Goal: Information Seeking & Learning: Learn about a topic

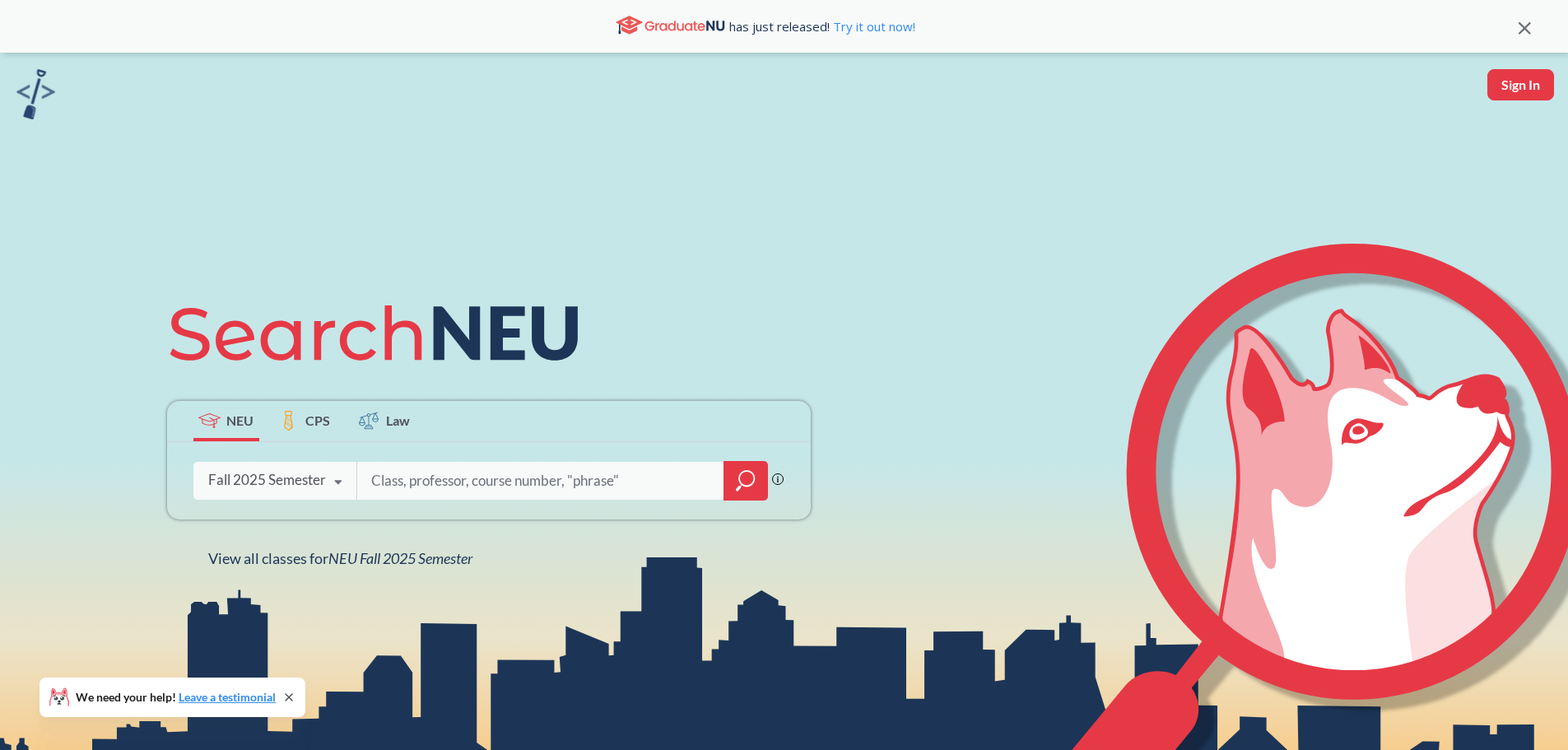
click at [468, 477] on input "search" at bounding box center [540, 480] width 342 height 34
click at [304, 483] on div "Fall 2025 Semester" at bounding box center [267, 480] width 118 height 18
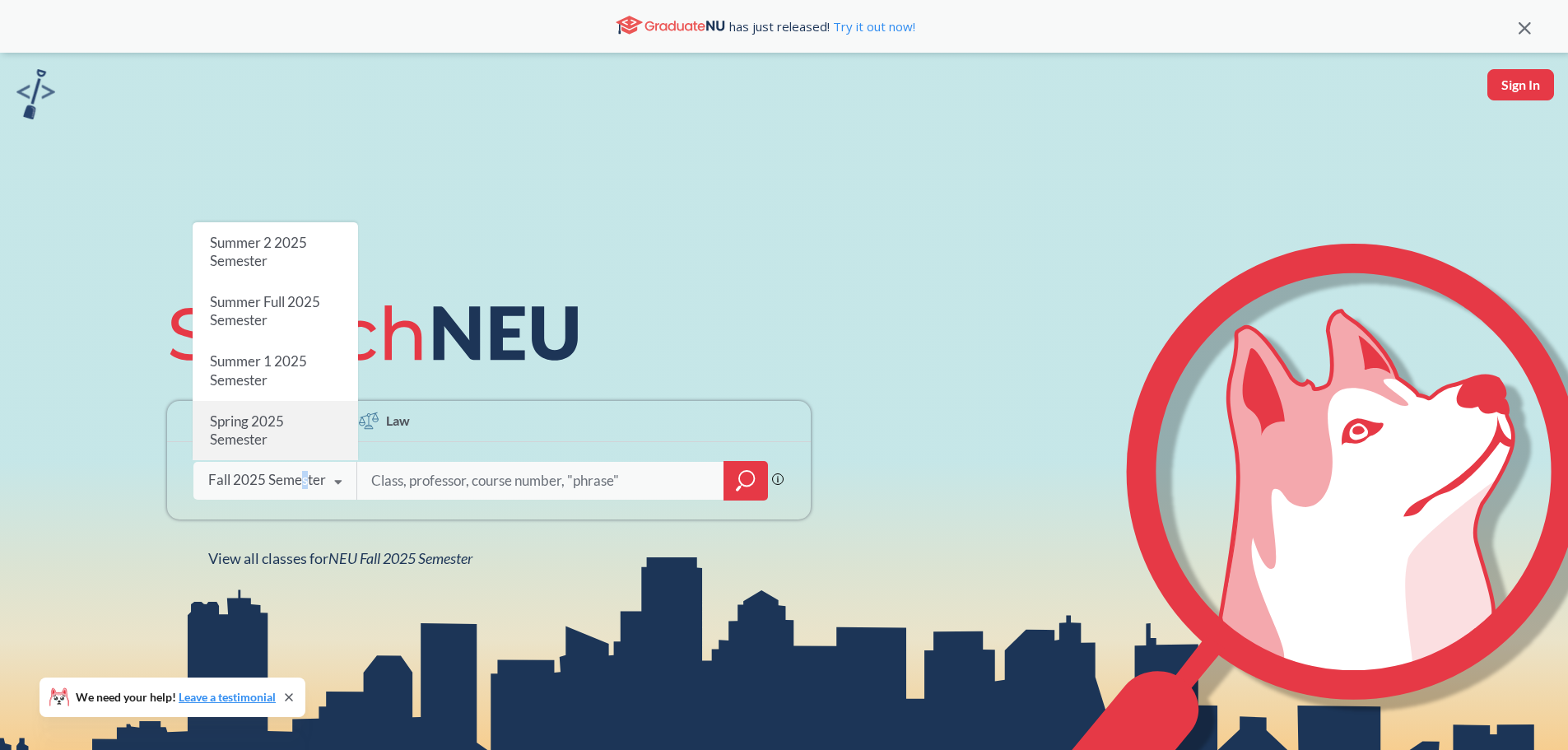
scroll to position [82, 0]
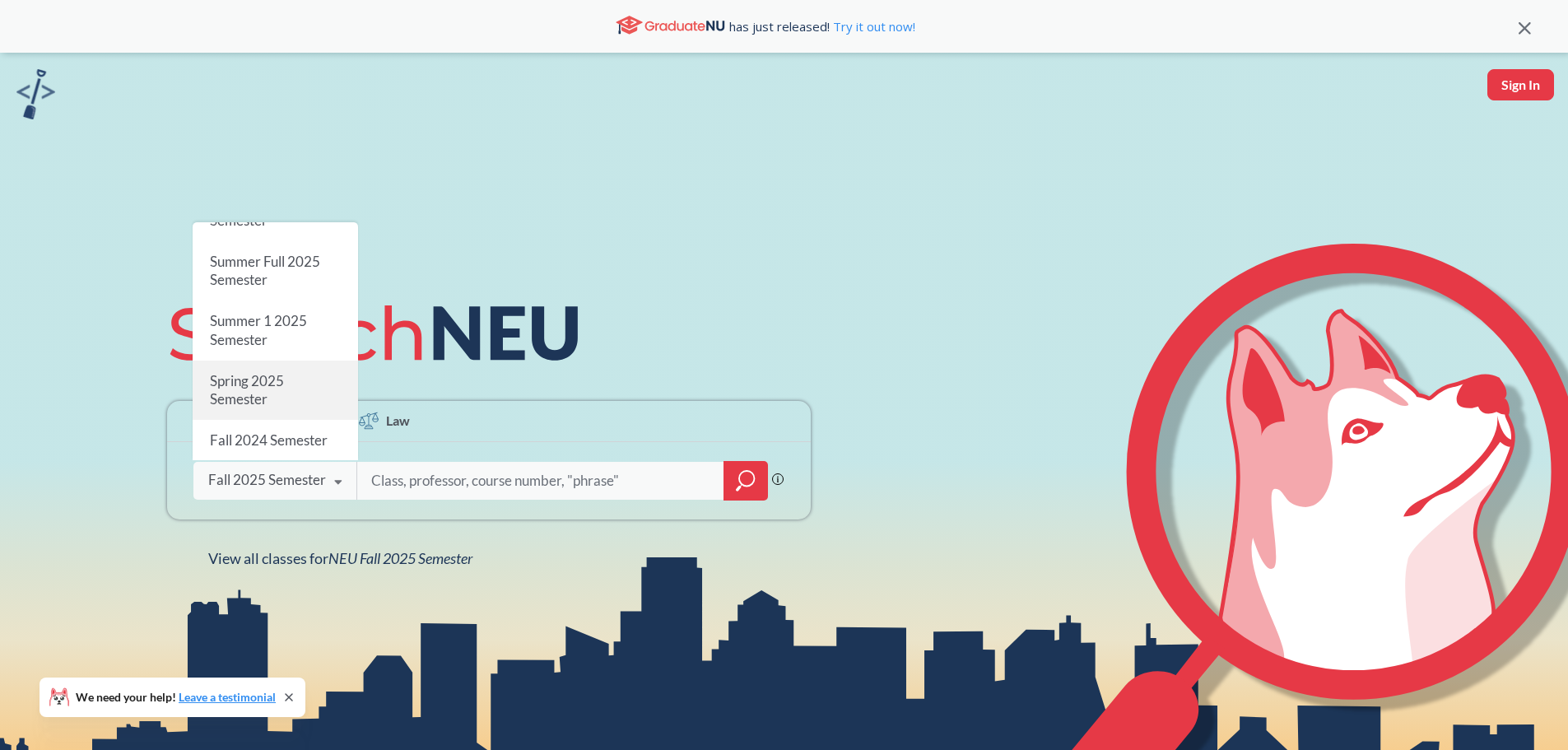
click at [275, 361] on div "Spring 2025 Semester" at bounding box center [275, 390] width 165 height 59
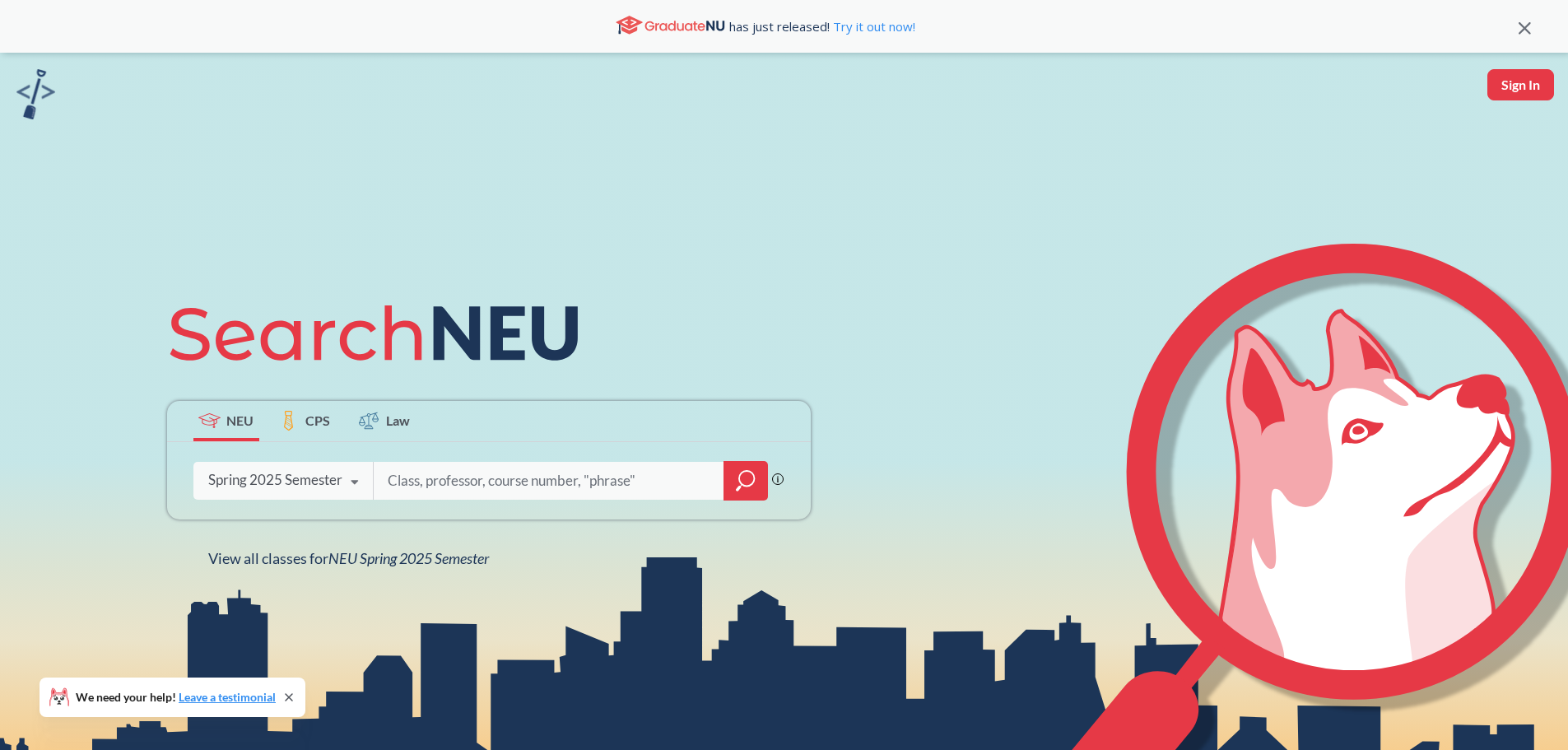
drag, startPoint x: 447, startPoint y: 507, endPoint x: 440, endPoint y: 479, distance: 28.9
click at [446, 501] on div "Phrase search guarantees the exact search appears in the results. Ex. If you wa…" at bounding box center [489, 481] width 643 height 78
click at [440, 478] on input "search" at bounding box center [549, 480] width 326 height 34
type input "organic chemistry"
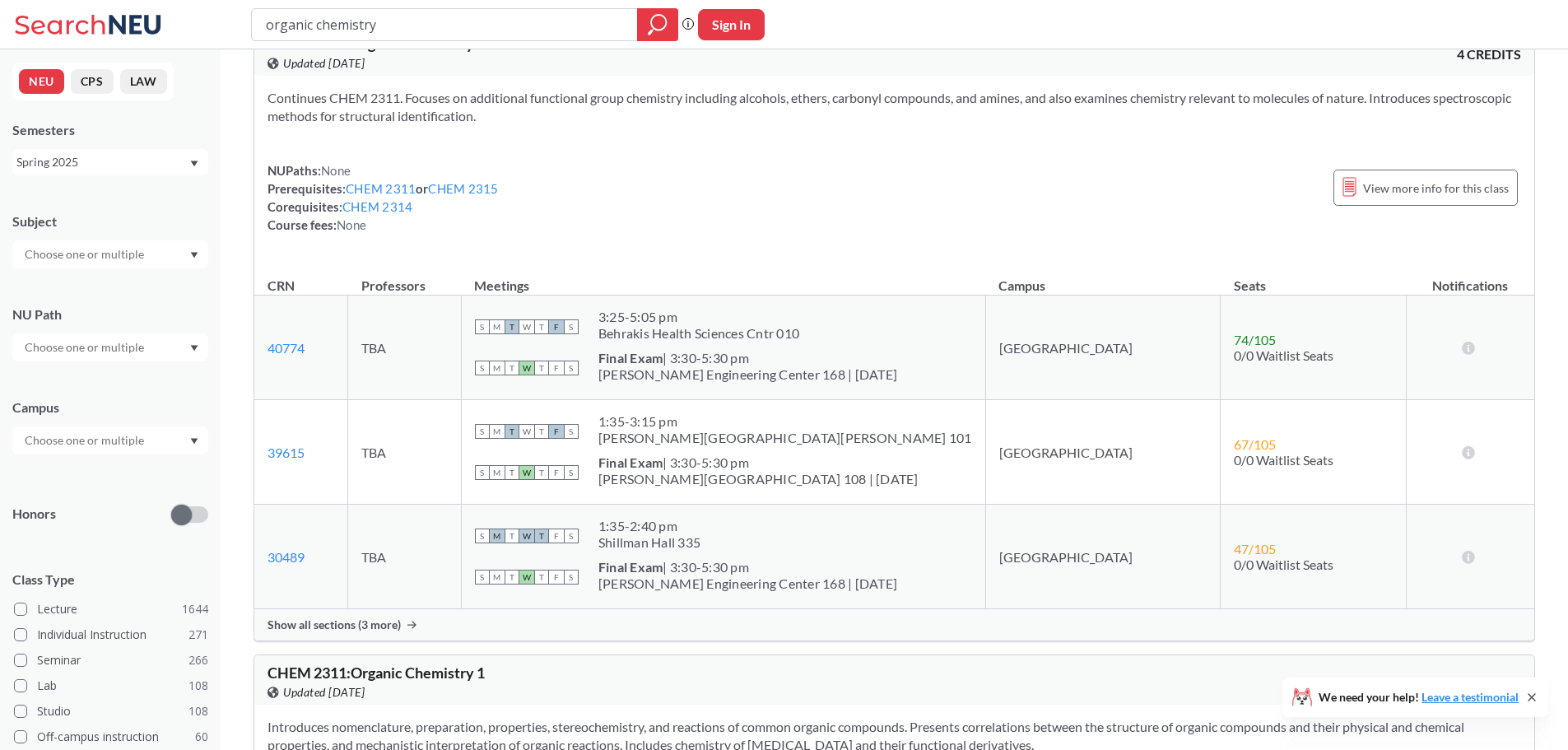
scroll to position [82, 0]
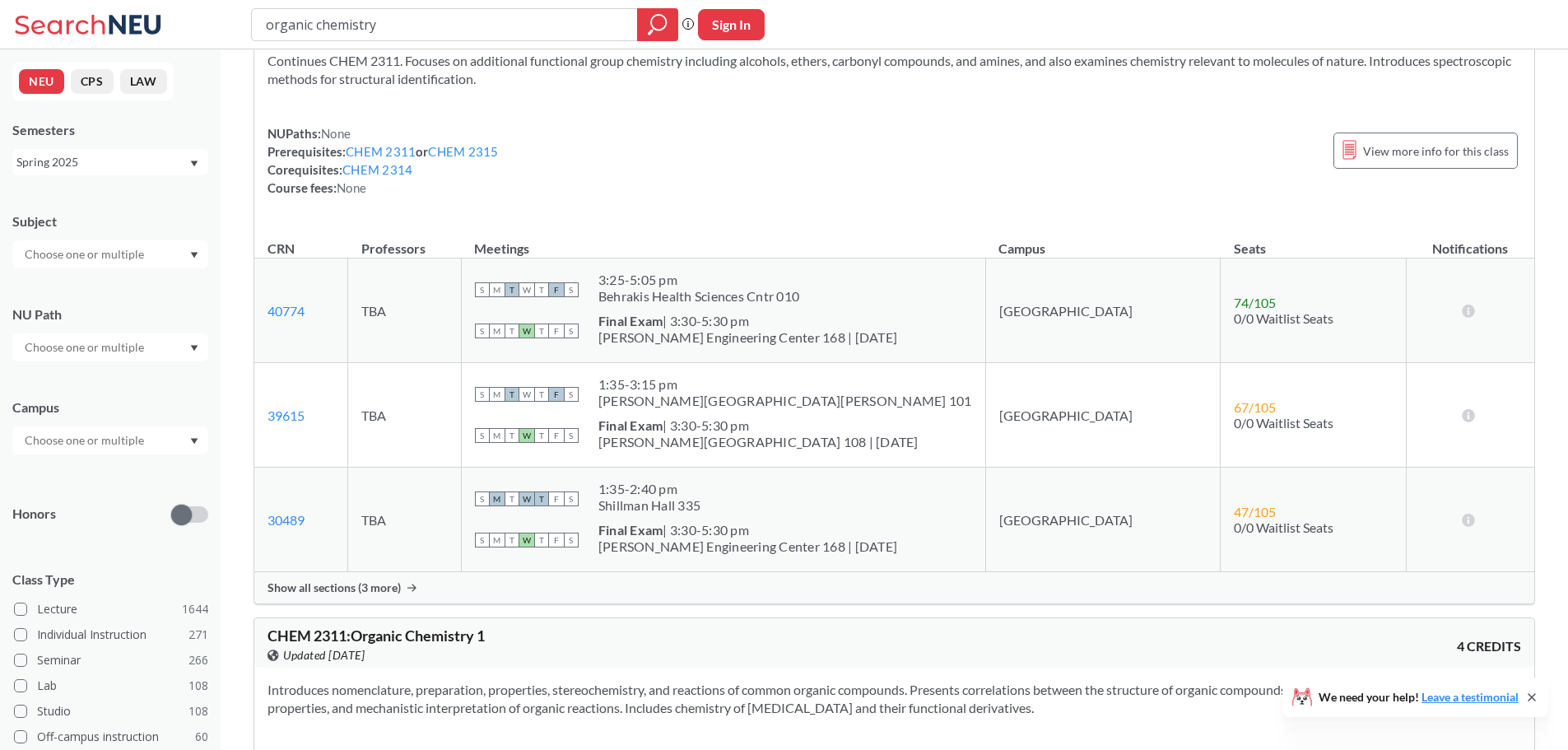
click at [388, 579] on div "Show all sections (3 more)" at bounding box center [894, 587] width 1280 height 31
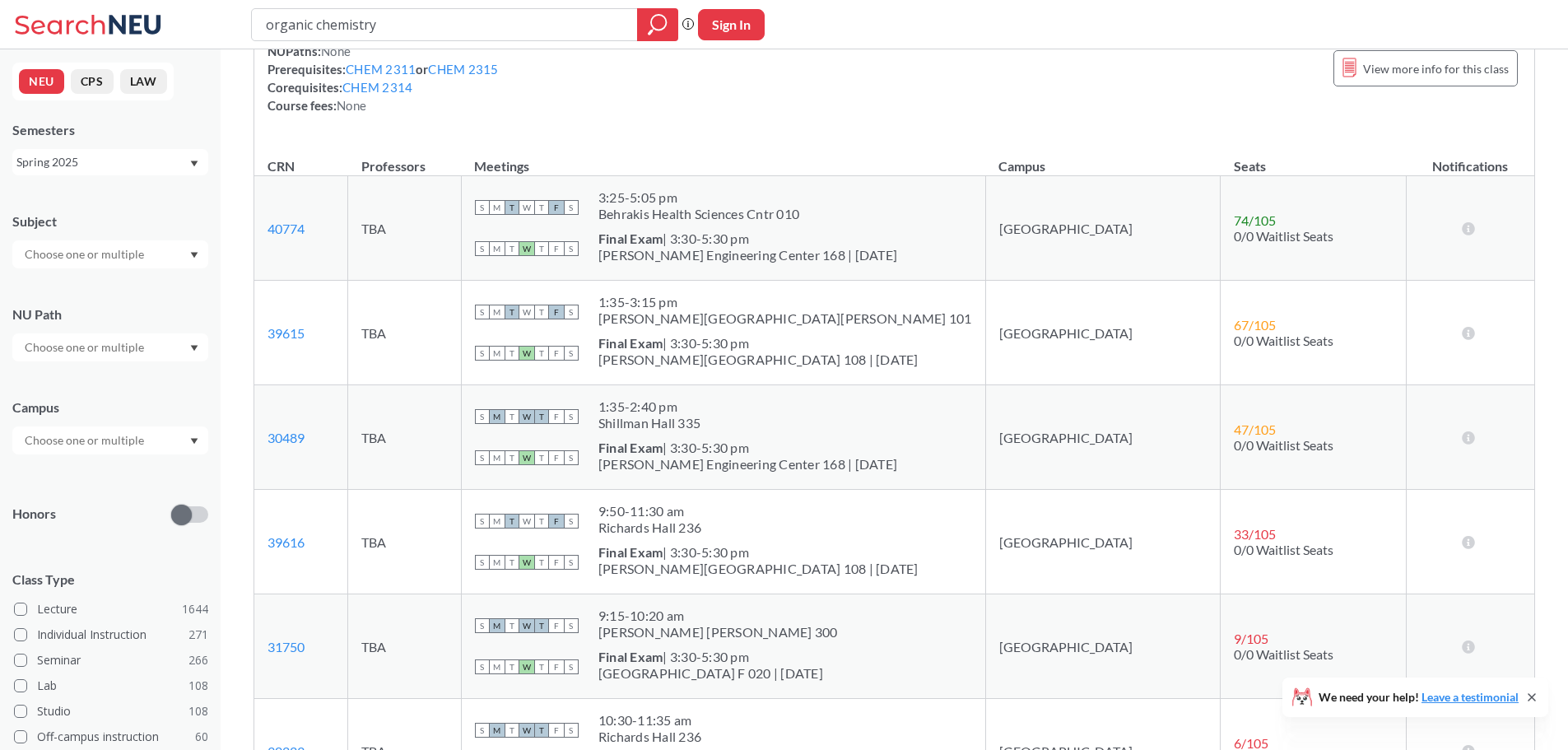
scroll to position [247, 0]
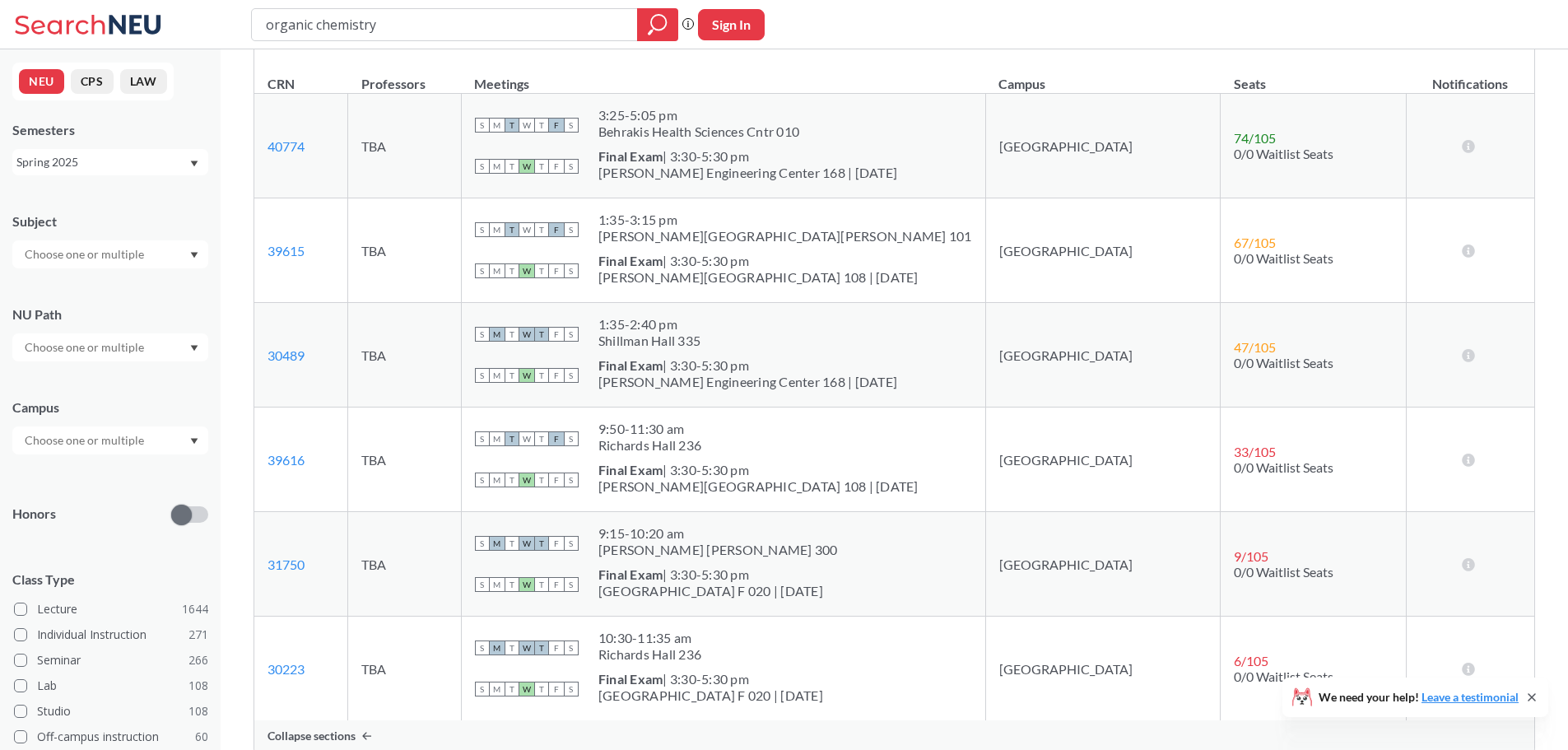
click at [884, 69] on th "Meetings" at bounding box center [722, 76] width 524 height 35
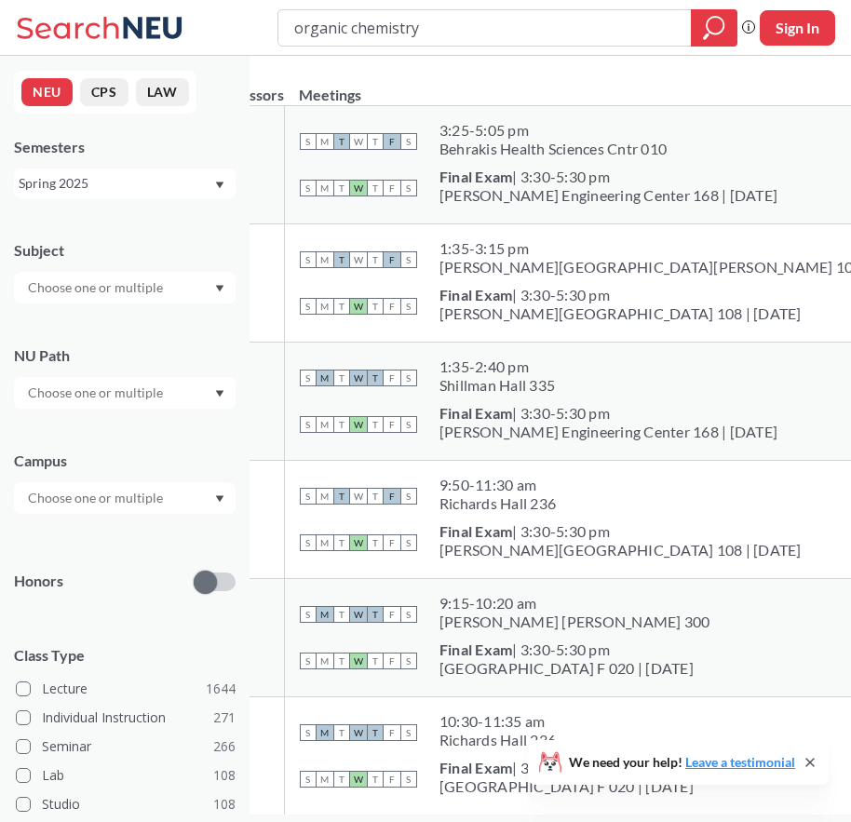
drag, startPoint x: 504, startPoint y: 67, endPoint x: 675, endPoint y: 1, distance: 183.6
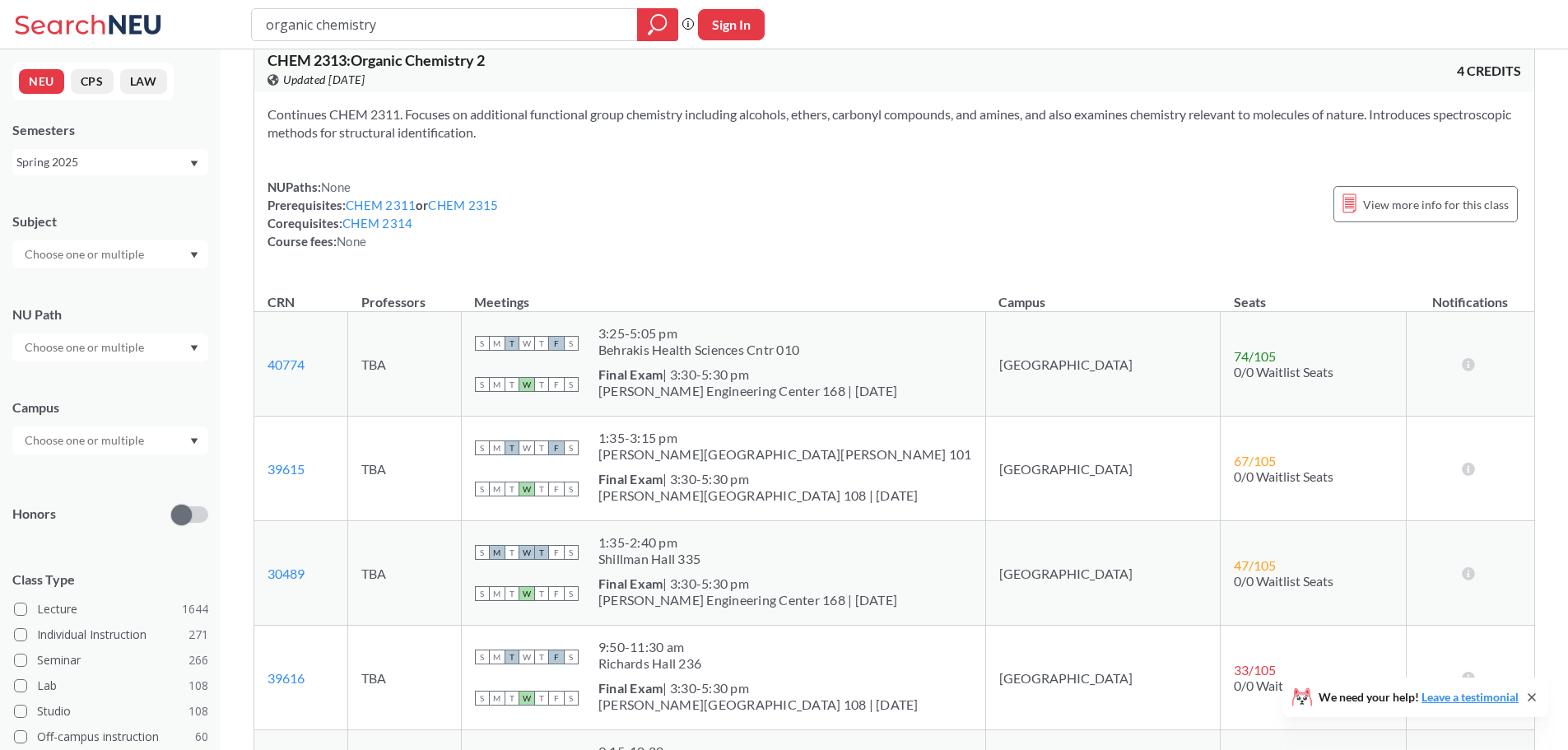
scroll to position [0, 0]
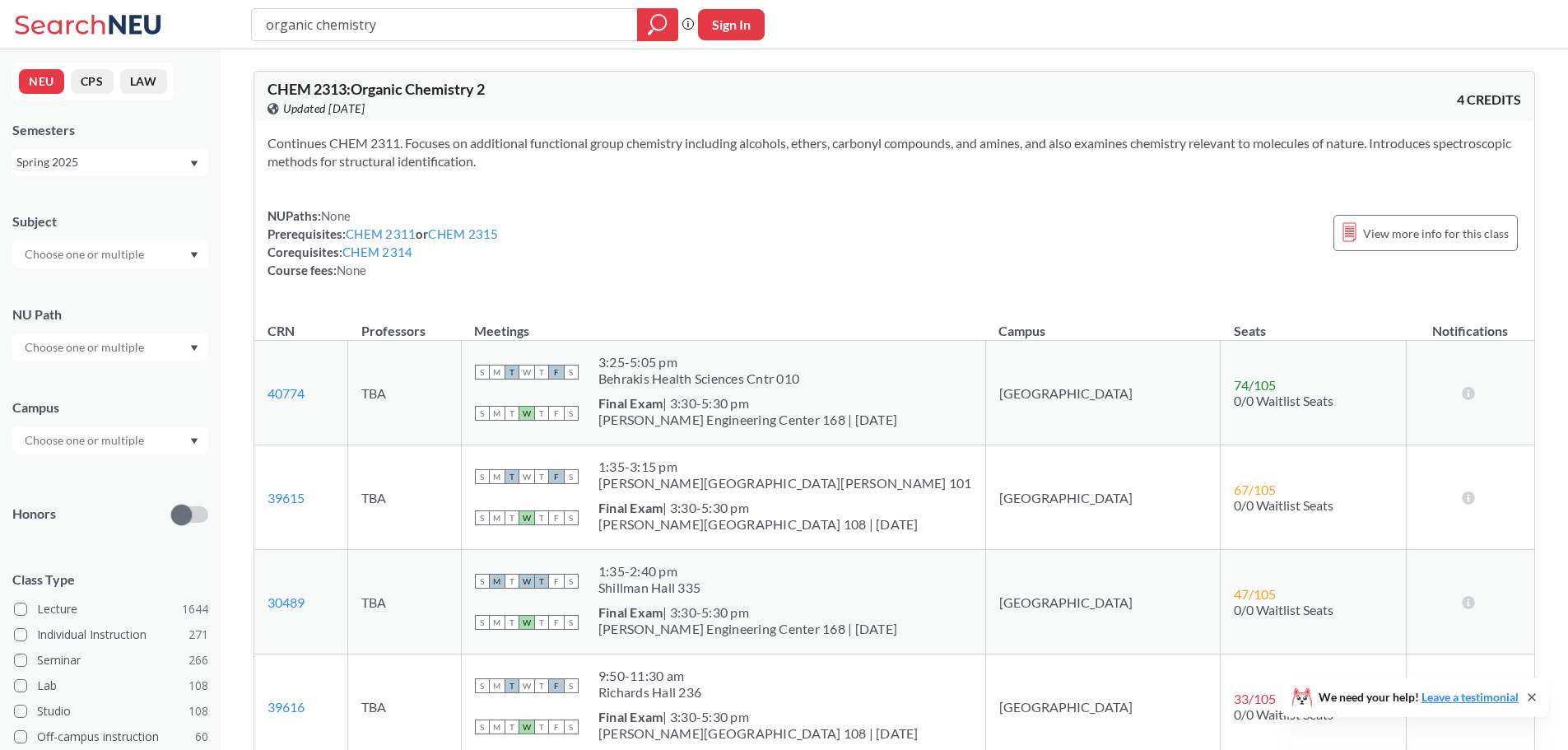
drag, startPoint x: 531, startPoint y: 188, endPoint x: 265, endPoint y: 155, distance: 268.0
click at [258, 148] on div "Continues CHEM 2311. Focuses on additional functional group chemistry including…" at bounding box center [894, 213] width 1280 height 185
drag, startPoint x: 760, startPoint y: 204, endPoint x: 753, endPoint y: 252, distance: 48.5
click at [758, 231] on div "Continues CHEM 2311. Focuses on additional functional group chemistry including…" at bounding box center [894, 213] width 1280 height 185
click at [929, 244] on div "NUPaths: None Prerequisites: CHEM 2311 or CHEM 2315 Corequisites: CHEM 2314 Cou…" at bounding box center [894, 243] width 1253 height 73
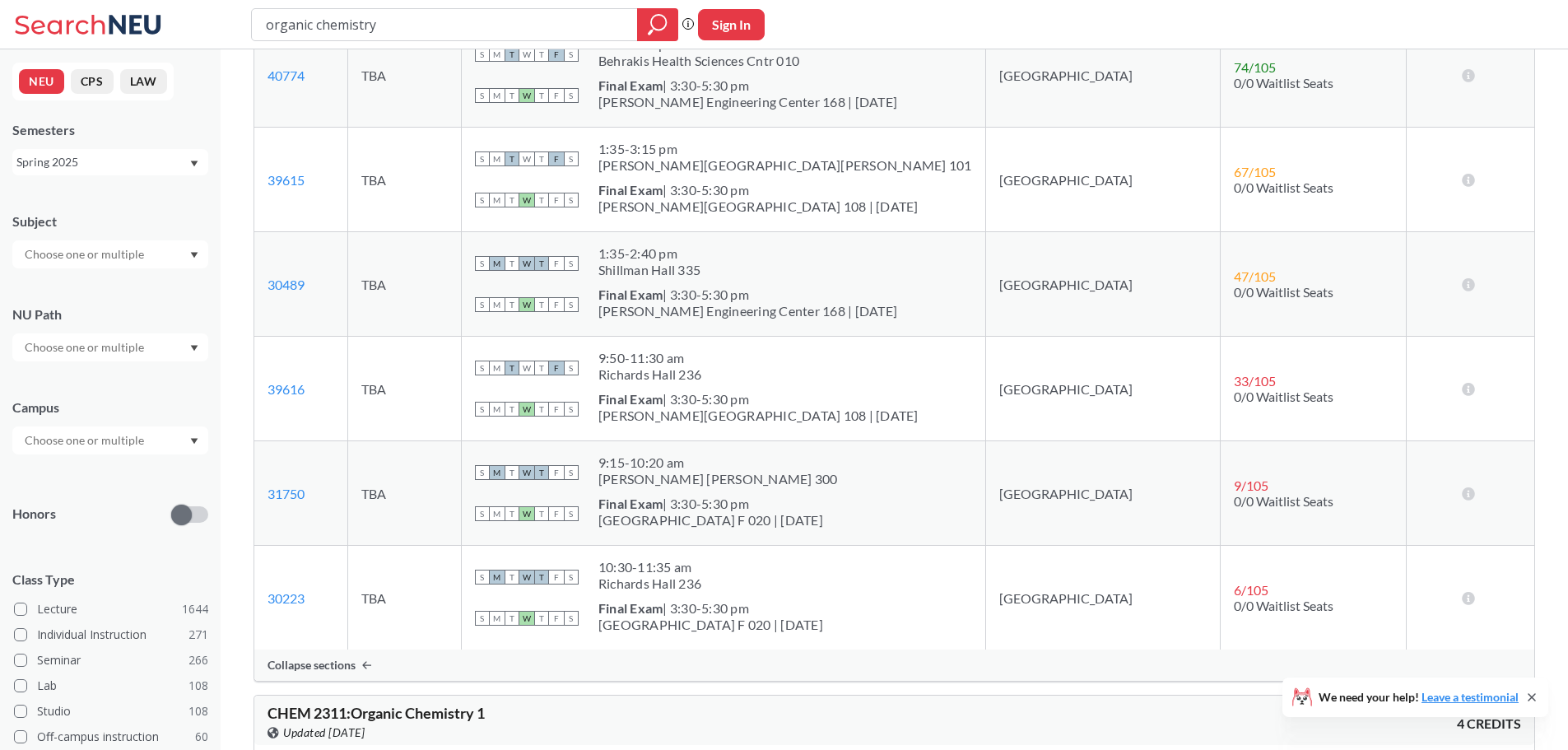
scroll to position [247, 0]
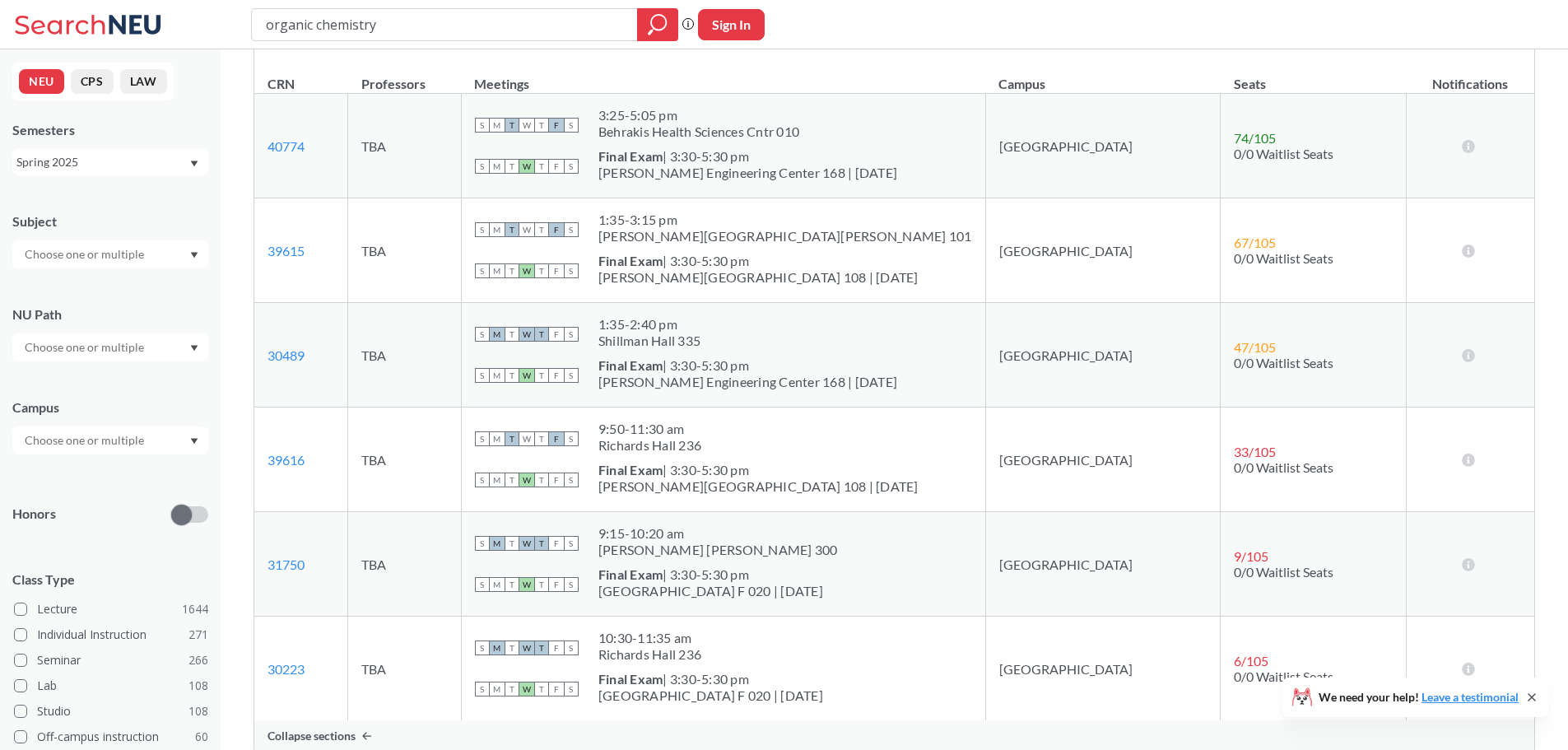
click at [916, 82] on th "Meetings" at bounding box center [722, 76] width 524 height 35
click at [826, 19] on div "organic chemistry Phrase search guarantees the exact search appears in the resu…" at bounding box center [784, 25] width 1568 height 50
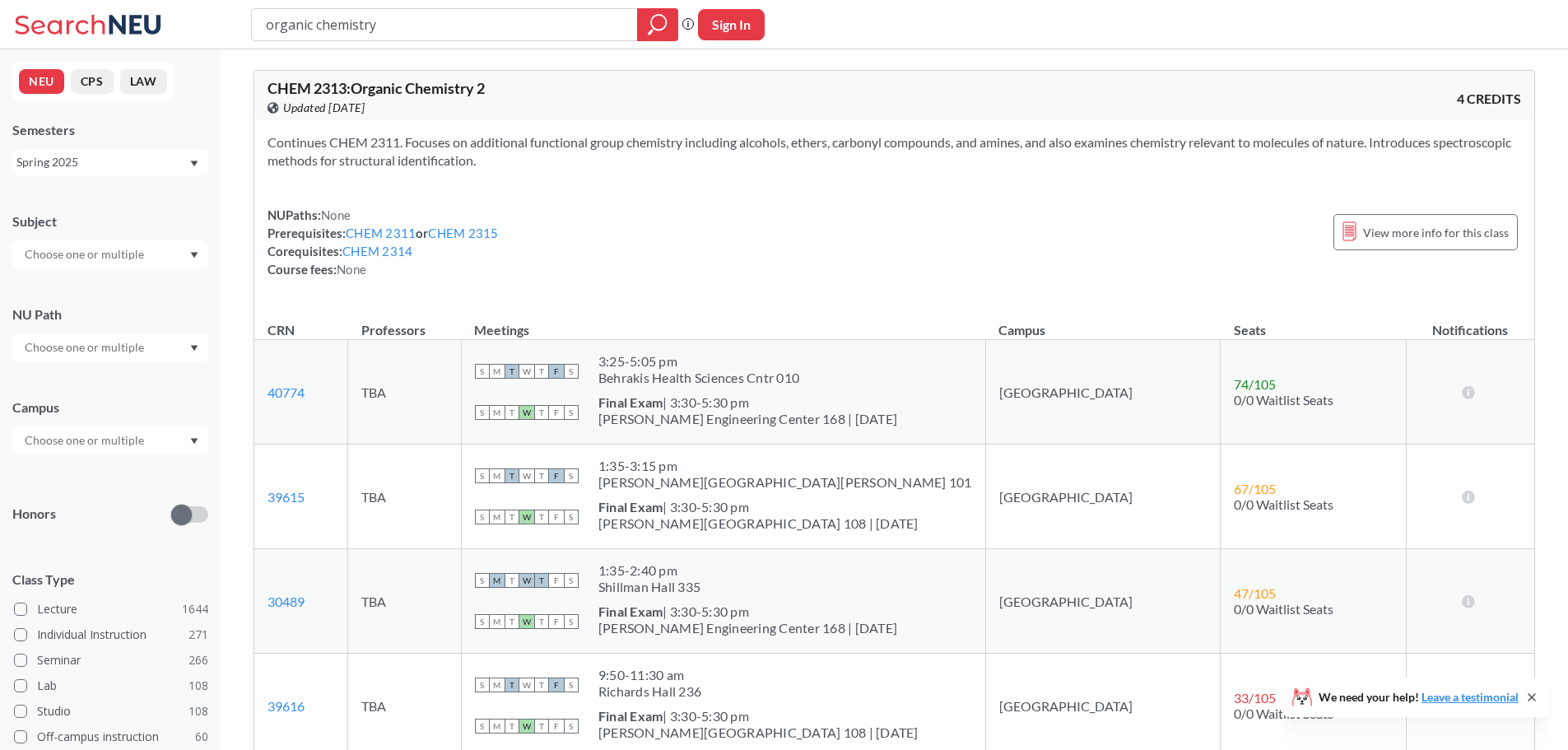
scroll to position [0, 0]
click at [546, 189] on div "Continues CHEM 2311. Focuses on additional functional group chemistry including…" at bounding box center [894, 213] width 1280 height 185
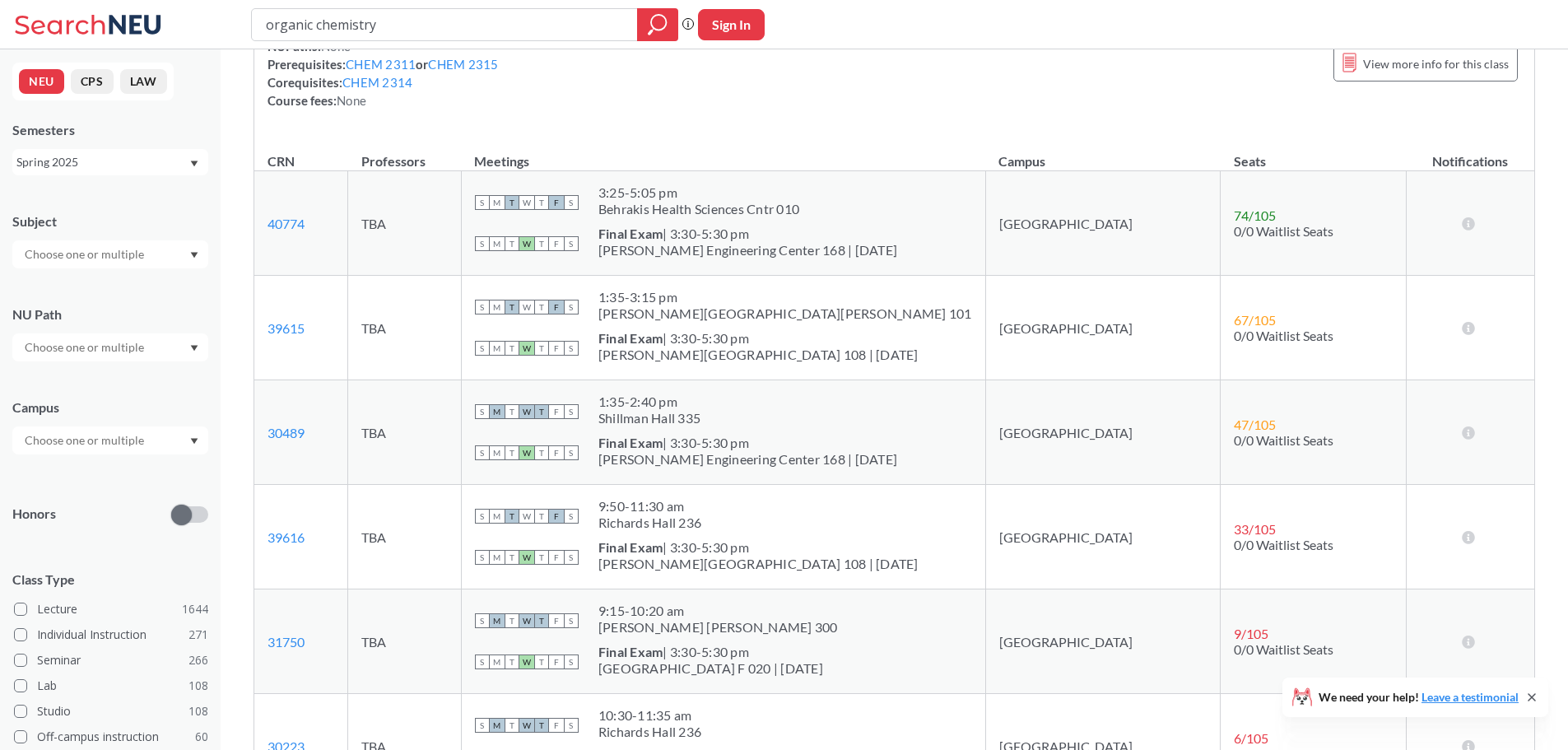
scroll to position [412, 0]
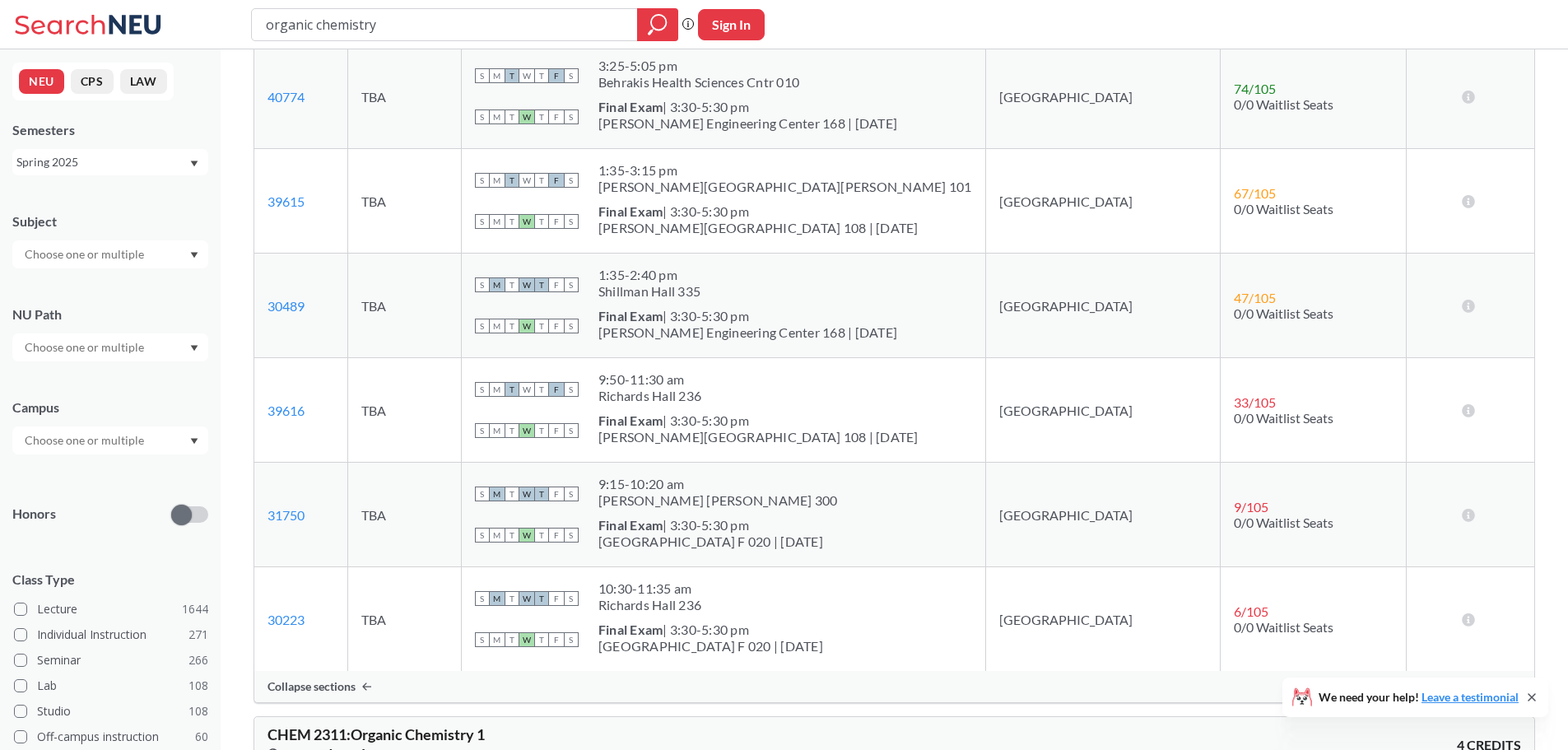
scroll to position [247, 0]
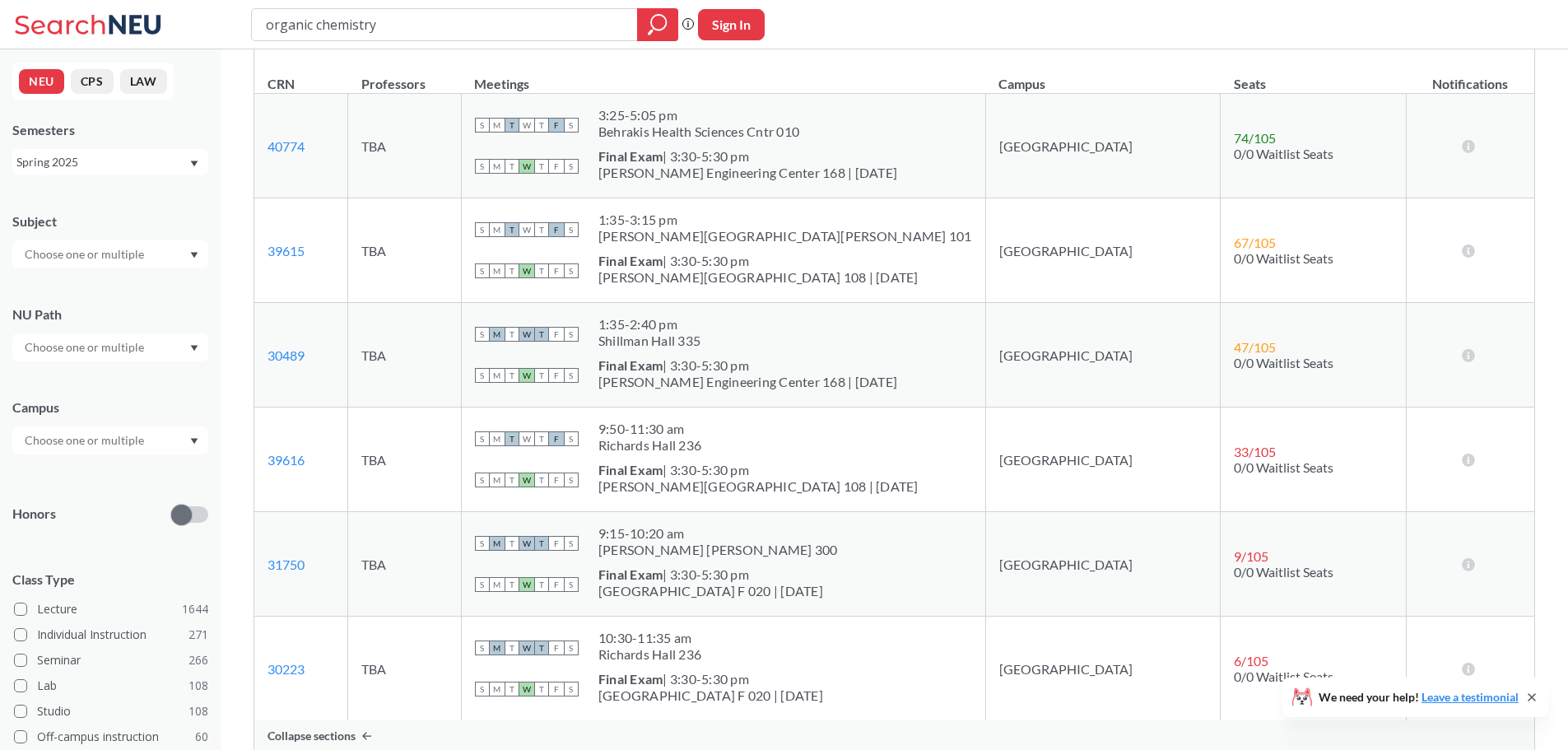
drag, startPoint x: 539, startPoint y: 730, endPoint x: 552, endPoint y: 720, distance: 16.4
click at [544, 730] on div "Collapse sections" at bounding box center [894, 736] width 1280 height 31
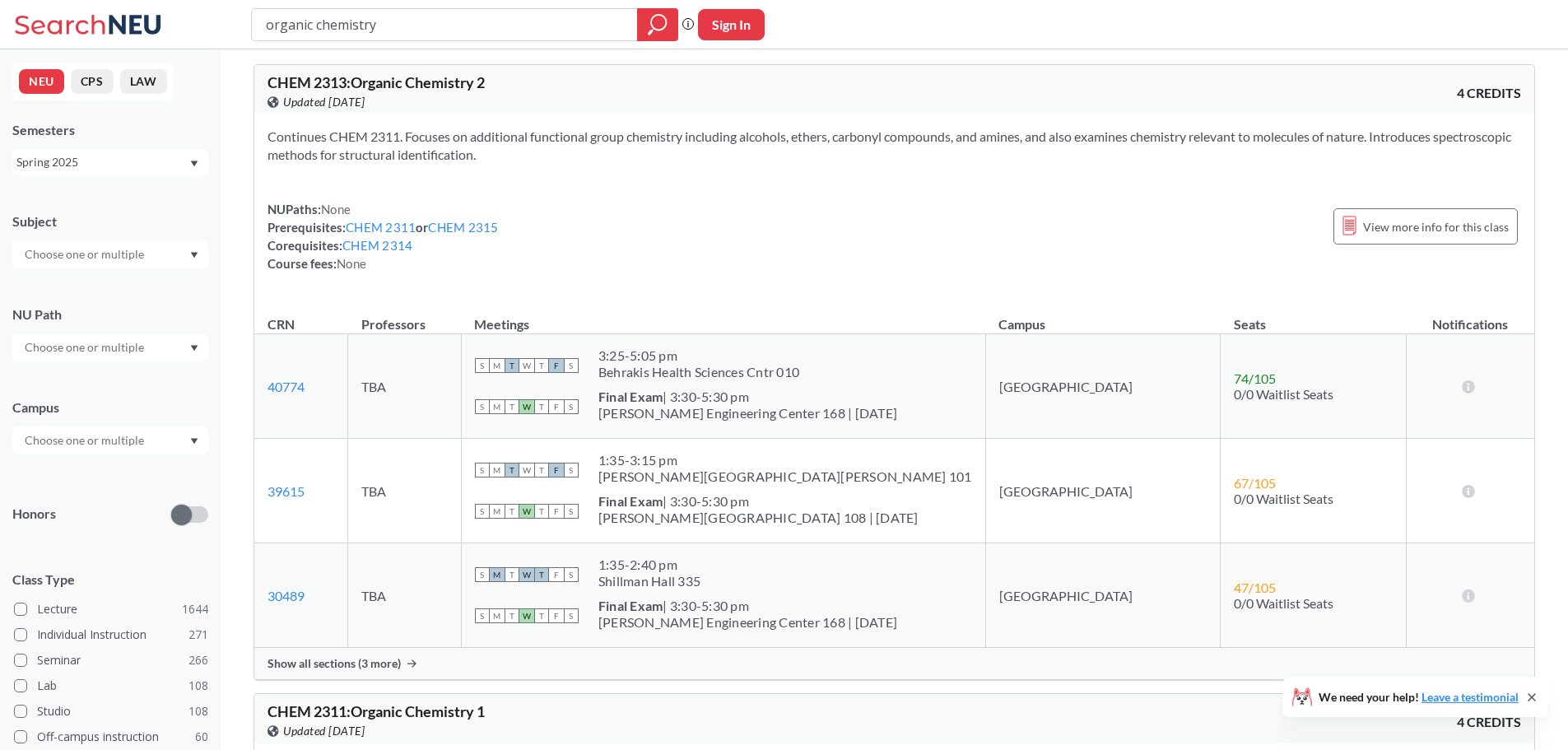
scroll to position [0, 0]
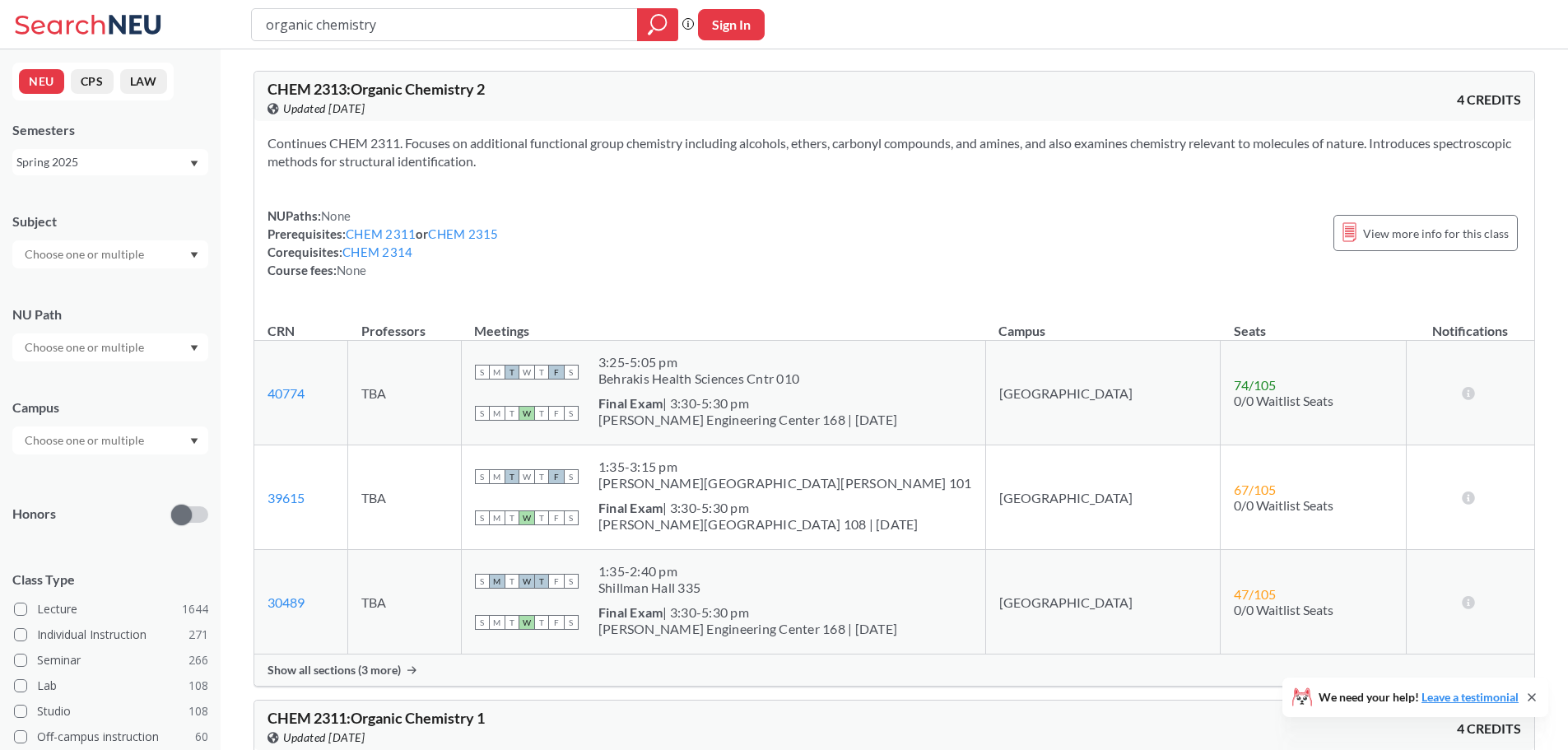
click at [415, 679] on div "Show all sections (3 more)" at bounding box center [894, 670] width 1280 height 31
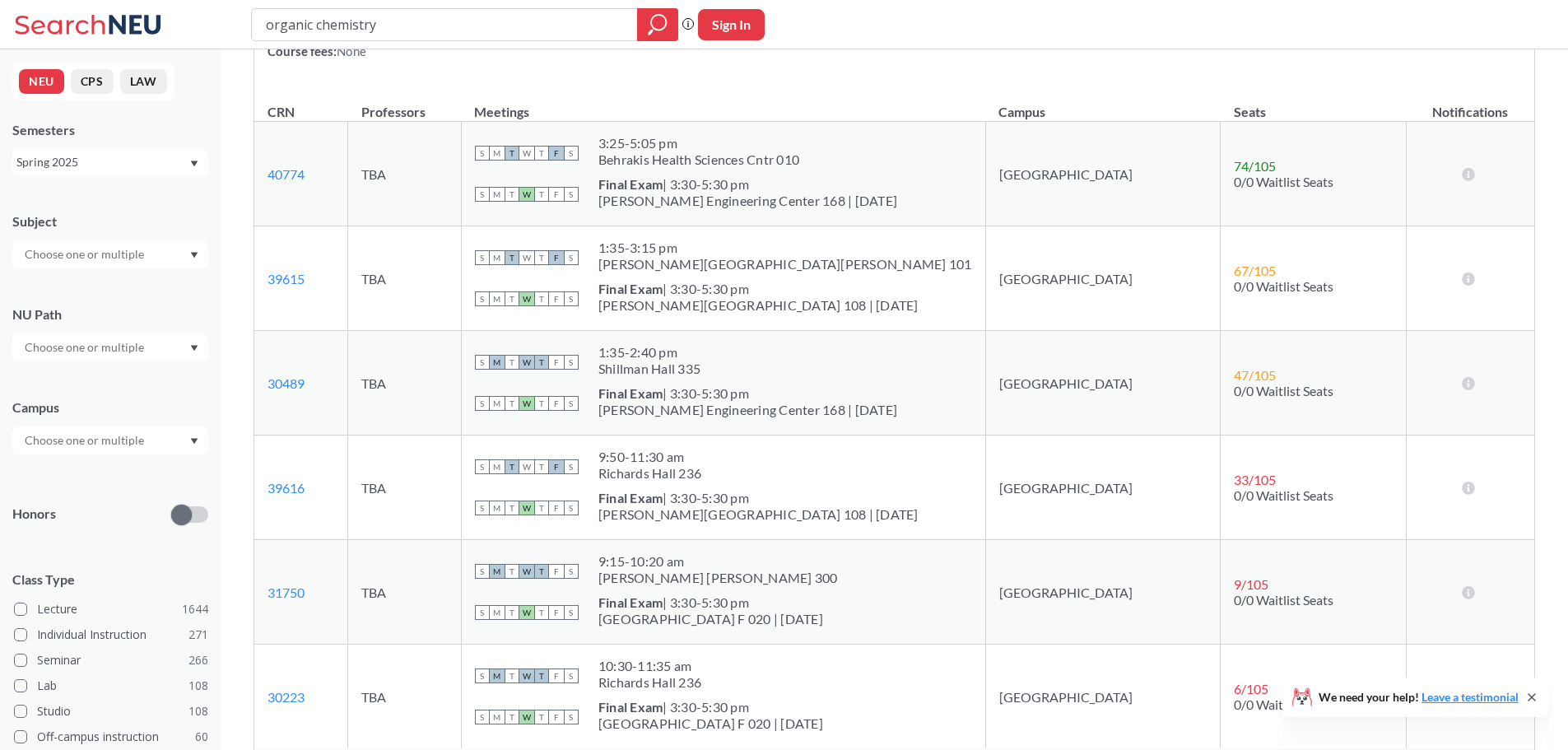
scroll to position [247, 0]
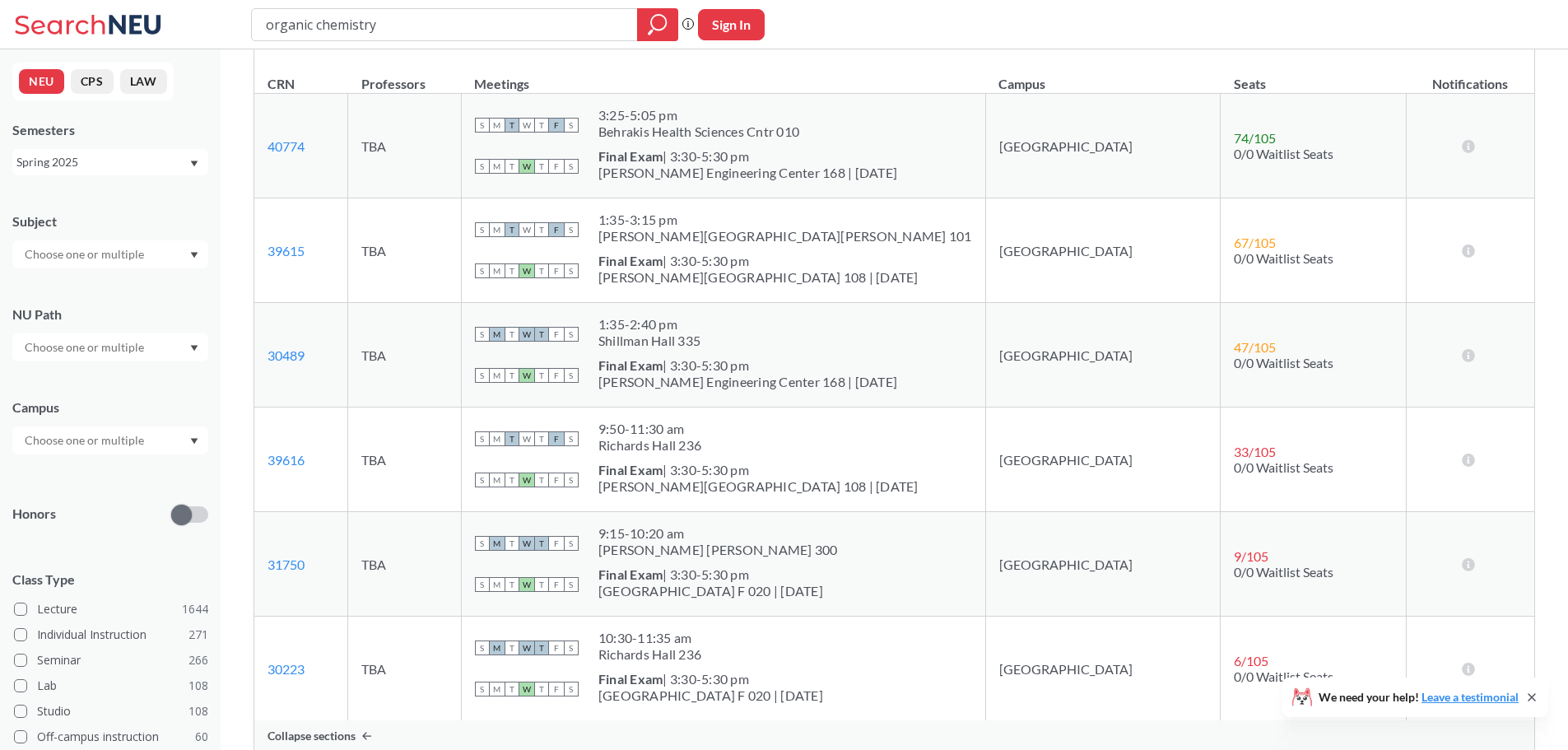
click at [727, 74] on th "Meetings" at bounding box center [722, 76] width 524 height 35
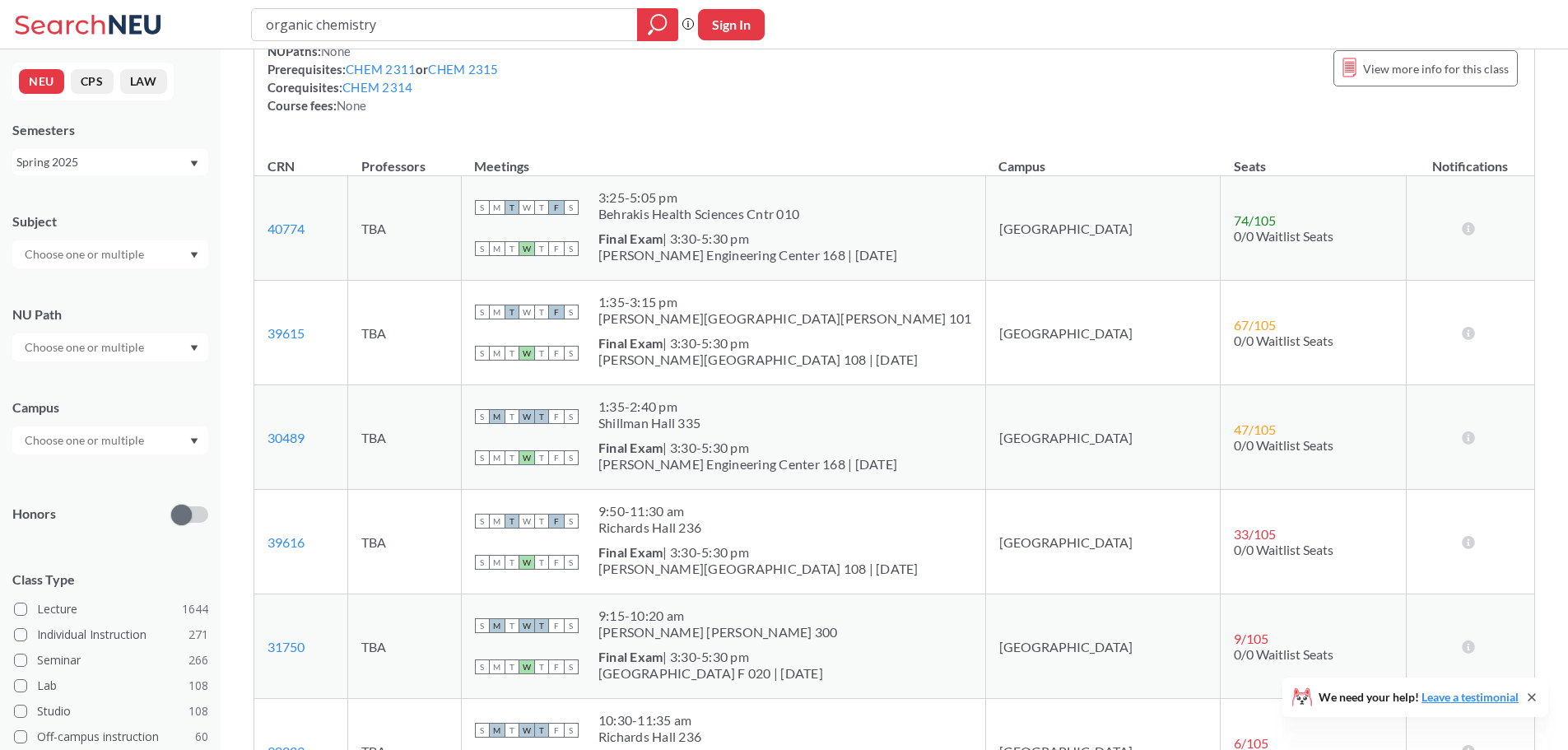
scroll to position [329, 0]
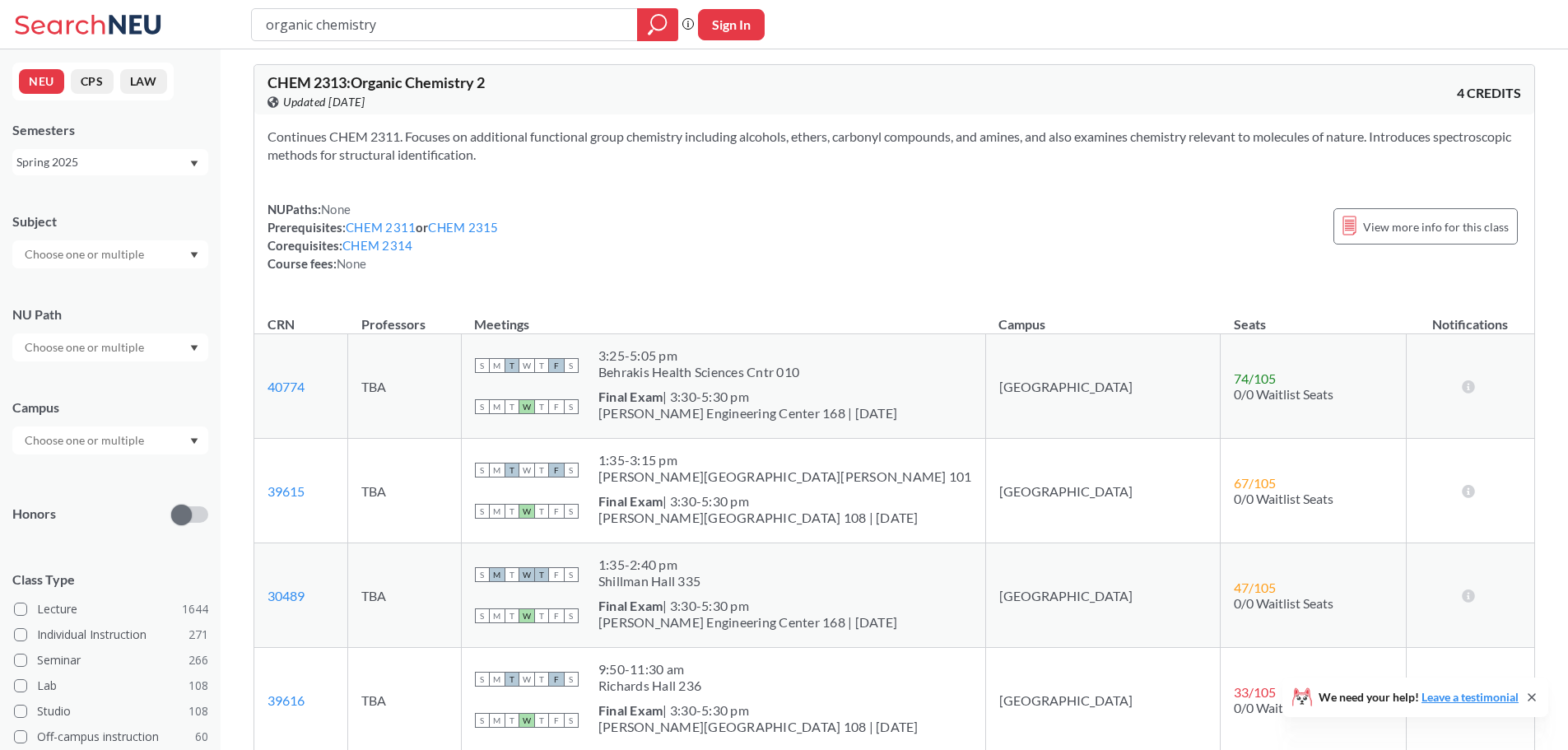
scroll to position [0, 0]
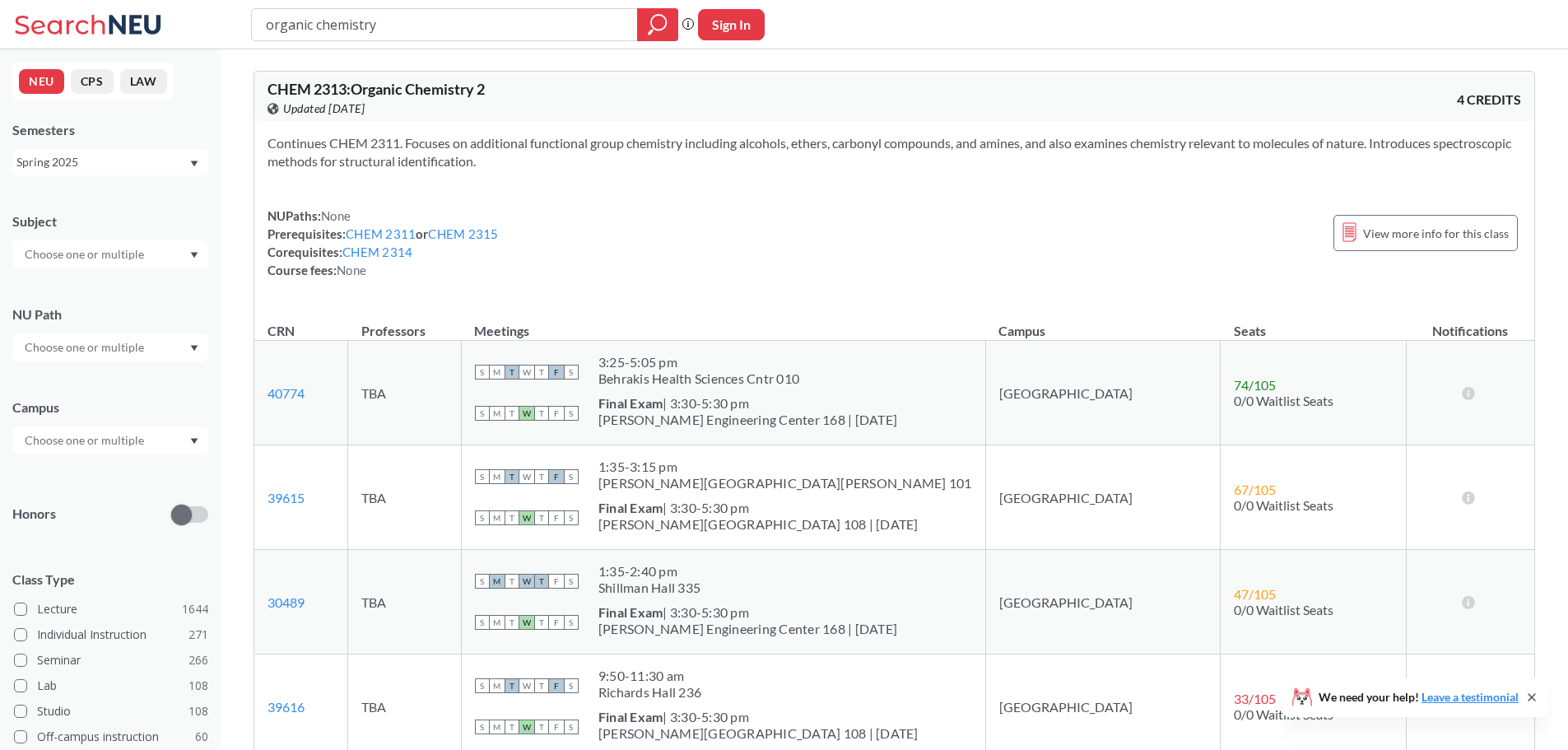
click at [552, 211] on div "Continues CHEM 2311. Focuses on additional functional group chemistry including…" at bounding box center [894, 213] width 1280 height 185
click at [606, 269] on div "NUPaths: None Prerequisites: CHEM 2311 or CHEM 2315 Corequisites: CHEM 2314 Cou…" at bounding box center [894, 243] width 1253 height 73
click at [598, 277] on div "NUPaths: None Prerequisites: CHEM 2311 or CHEM 2315 Corequisites: CHEM 2314 Cou…" at bounding box center [894, 243] width 1253 height 73
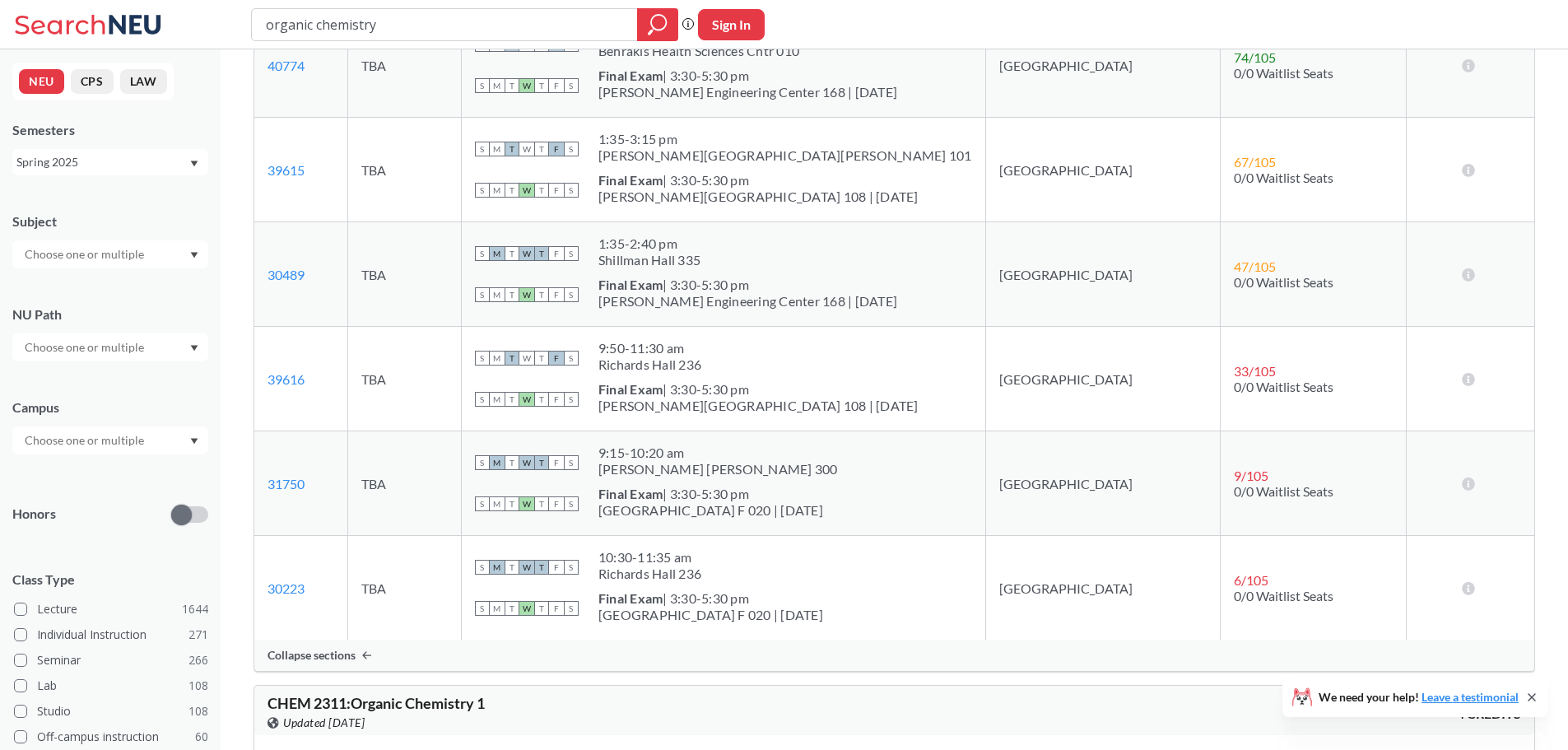
scroll to position [329, 0]
